Goal: Task Accomplishment & Management: Manage account settings

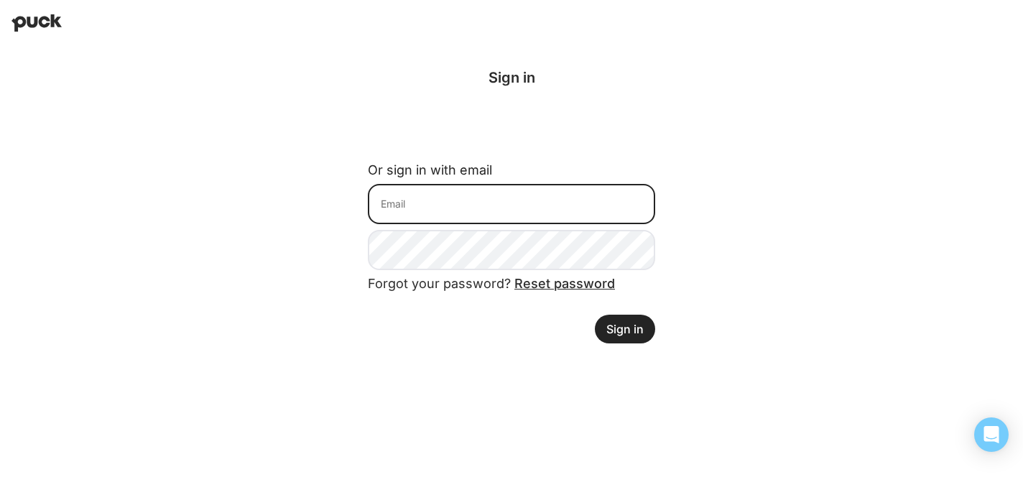
type input "[EMAIL_ADDRESS][DOMAIN_NAME]"
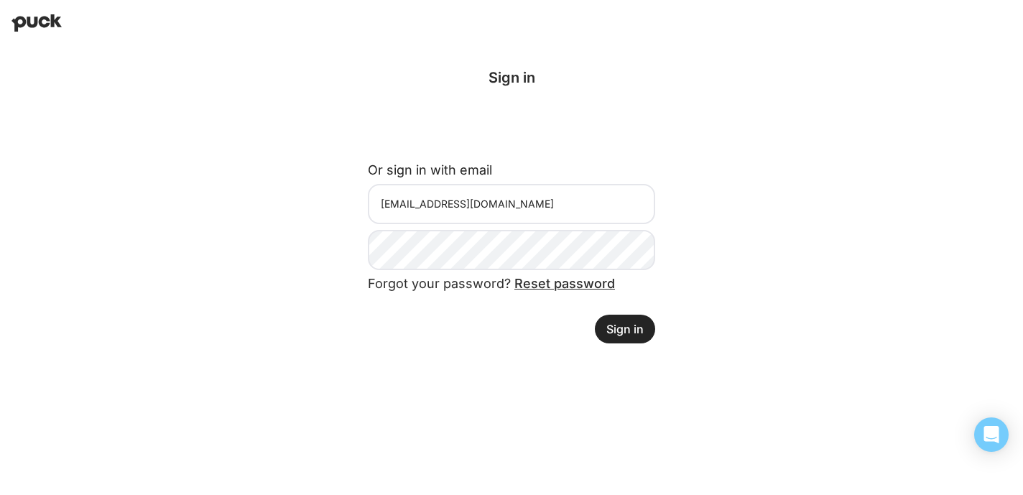
click at [638, 325] on button "Sign in" at bounding box center [625, 329] width 60 height 29
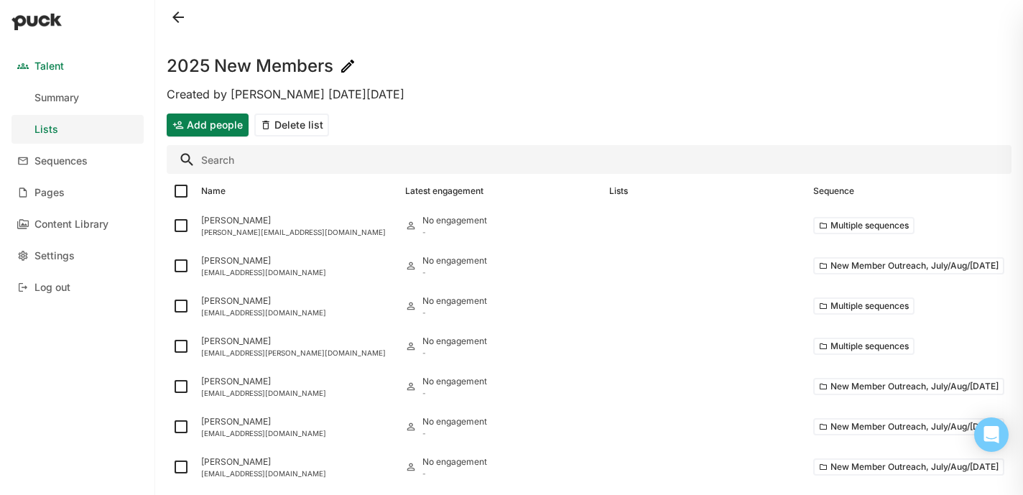
click at [185, 18] on button at bounding box center [178, 17] width 23 height 23
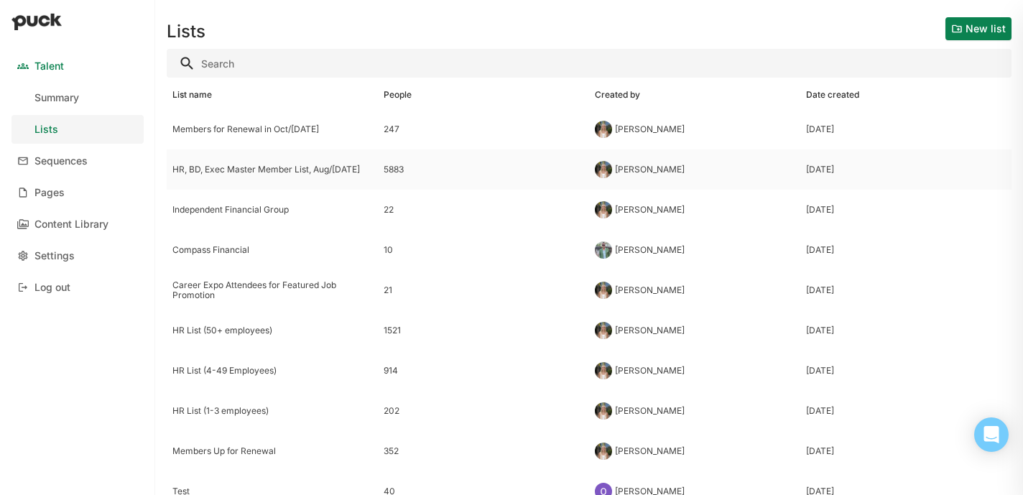
click at [253, 167] on div "HR, BD, Exec Master Member List, Aug/[DATE]" at bounding box center [272, 169] width 200 height 10
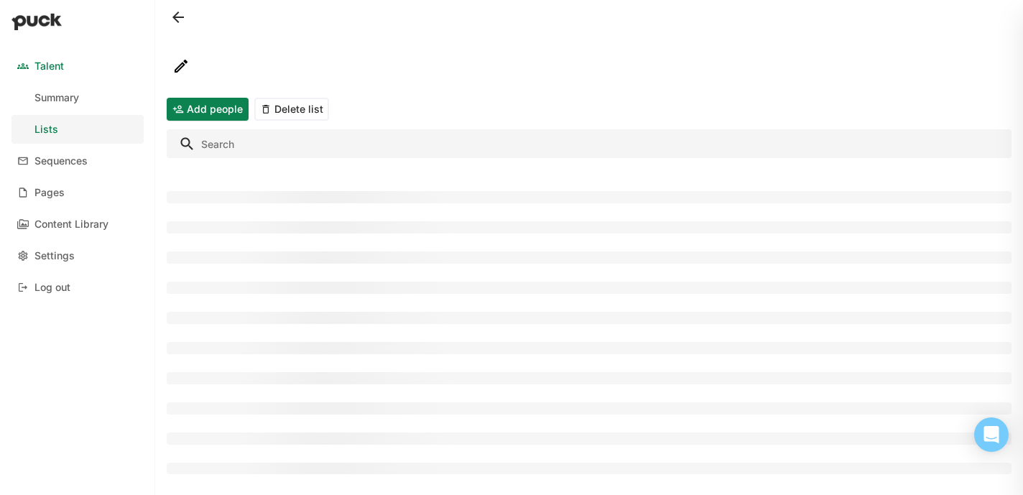
click at [243, 144] on input "Search" at bounding box center [589, 143] width 844 height 29
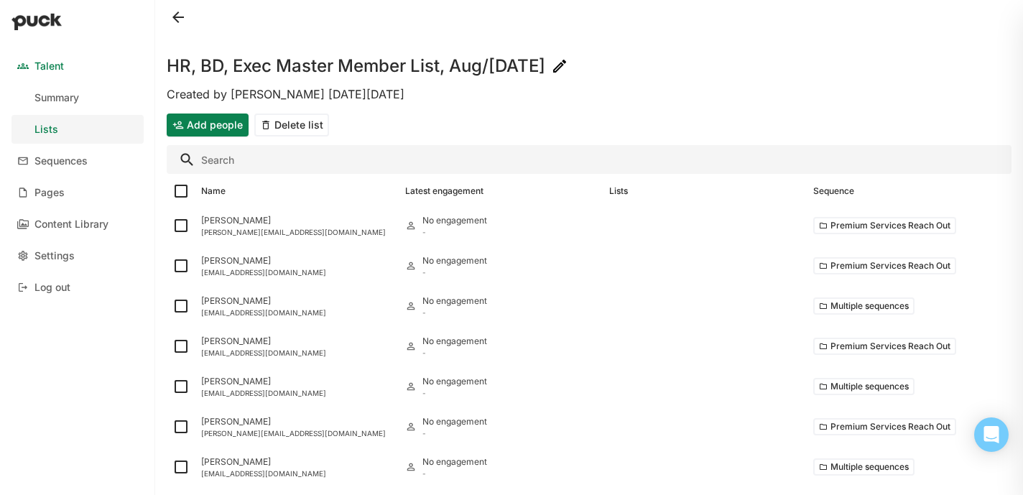
click at [265, 165] on input "Search" at bounding box center [589, 159] width 844 height 29
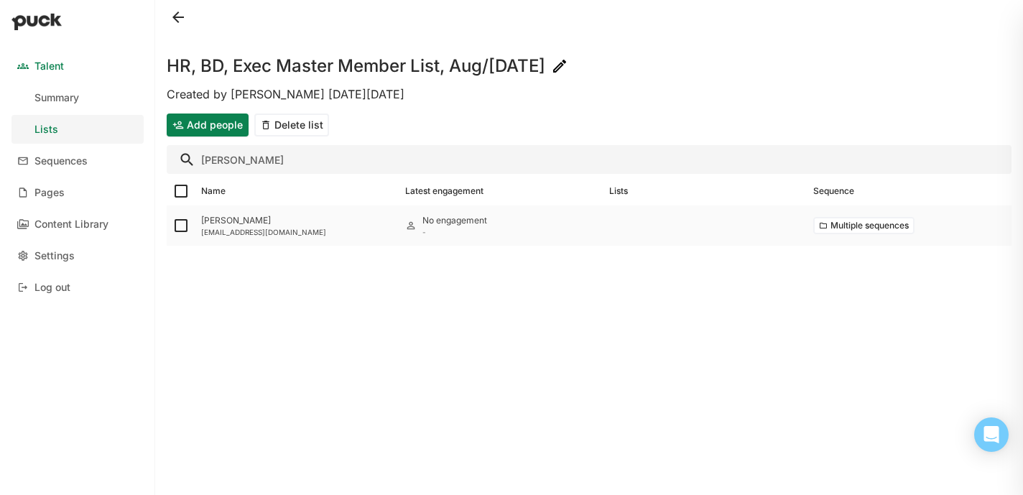
type input "[PERSON_NAME]"
click at [179, 227] on img at bounding box center [180, 225] width 17 height 17
click at [172, 226] on input "checkbox" at bounding box center [172, 225] width 1 height 1
checkbox input "true"
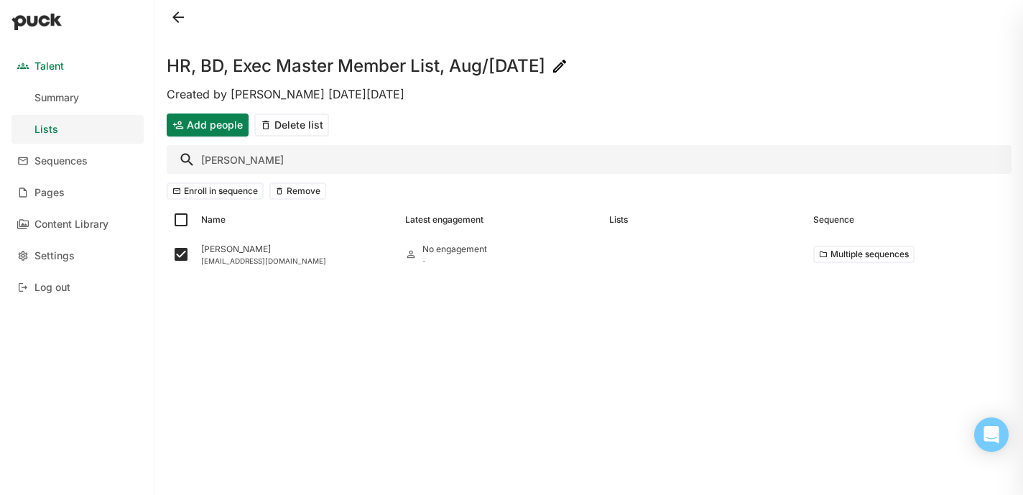
click at [288, 197] on button "Remove" at bounding box center [297, 190] width 57 height 17
click at [223, 157] on input "[PERSON_NAME]" at bounding box center [589, 159] width 844 height 29
type input "[PERSON_NAME] me"
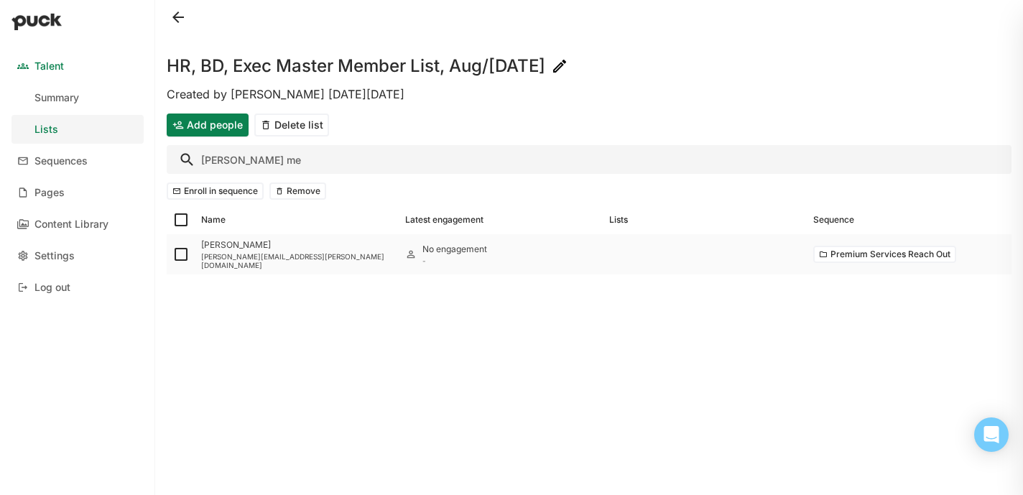
click at [186, 252] on img at bounding box center [180, 254] width 17 height 17
click at [172, 254] on input "checkbox" at bounding box center [172, 254] width 1 height 1
checkbox input "true"
click at [296, 187] on button "Remove" at bounding box center [297, 190] width 57 height 17
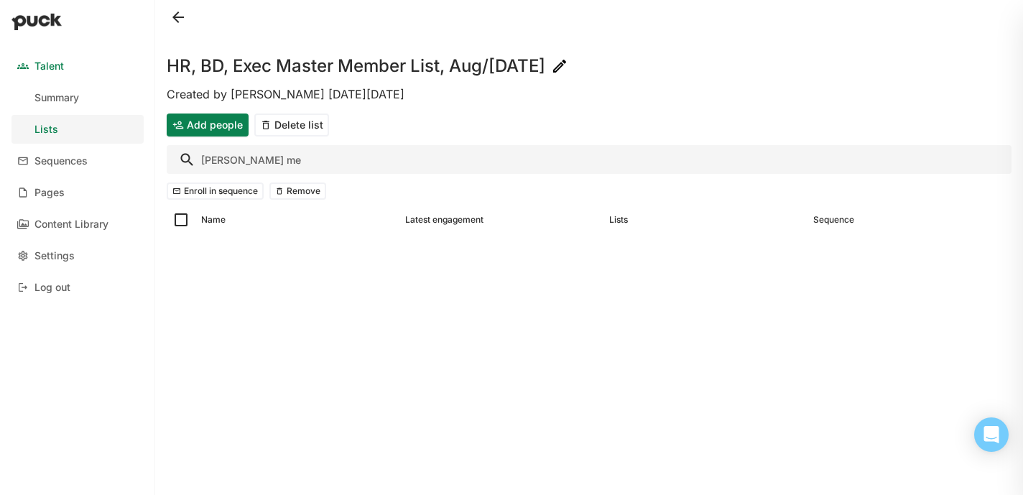
click at [173, 11] on button at bounding box center [178, 17] width 23 height 23
